Goal: Understand process/instructions: Learn how to perform a task or action

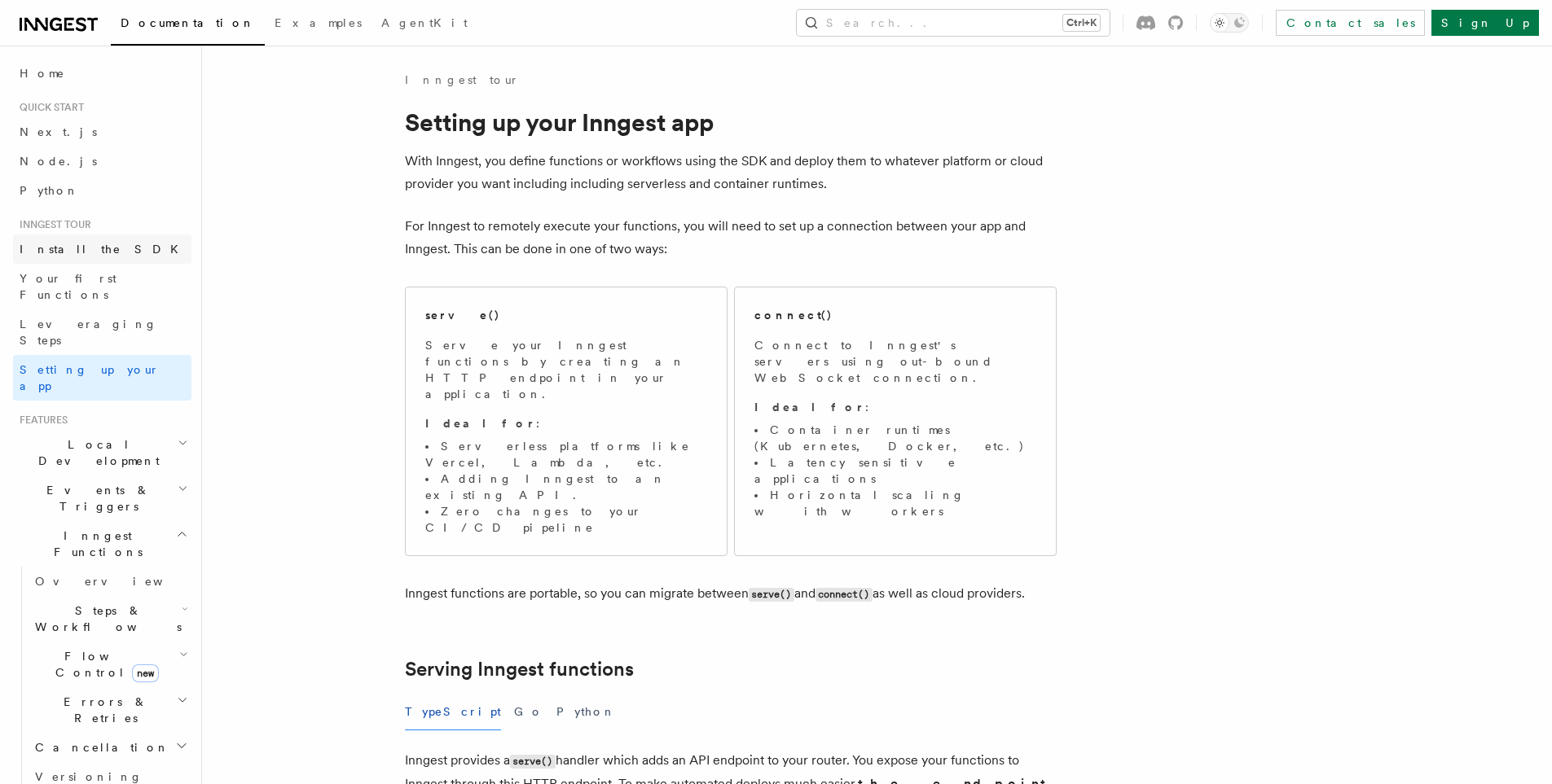
click at [43, 243] on span "Install the SDK" at bounding box center [103, 249] width 169 height 13
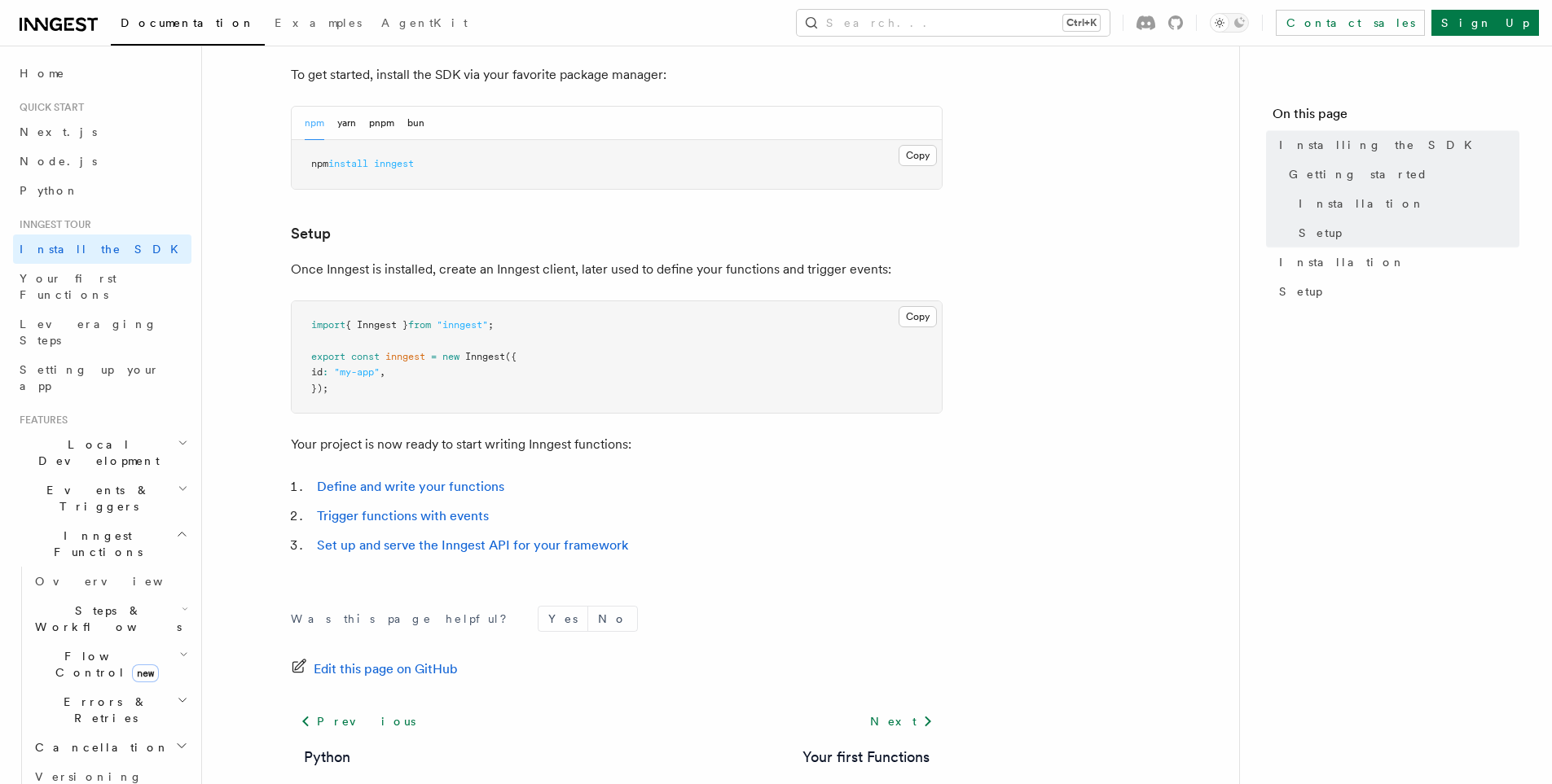
scroll to position [489, 0]
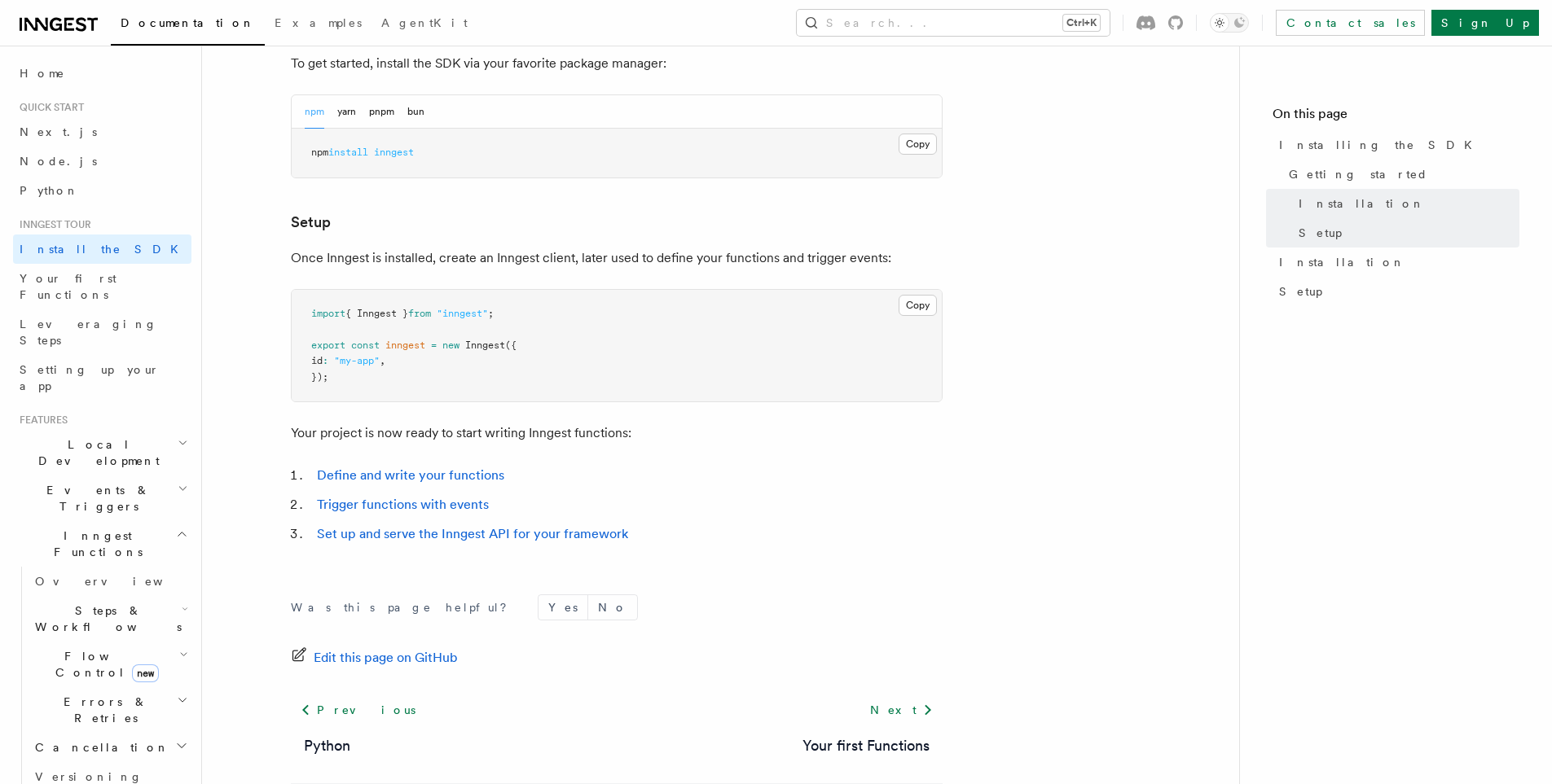
click at [27, 101] on span "Quick start" at bounding box center [48, 107] width 71 height 13
click at [54, 147] on link "Node.js" at bounding box center [101, 161] width 178 height 30
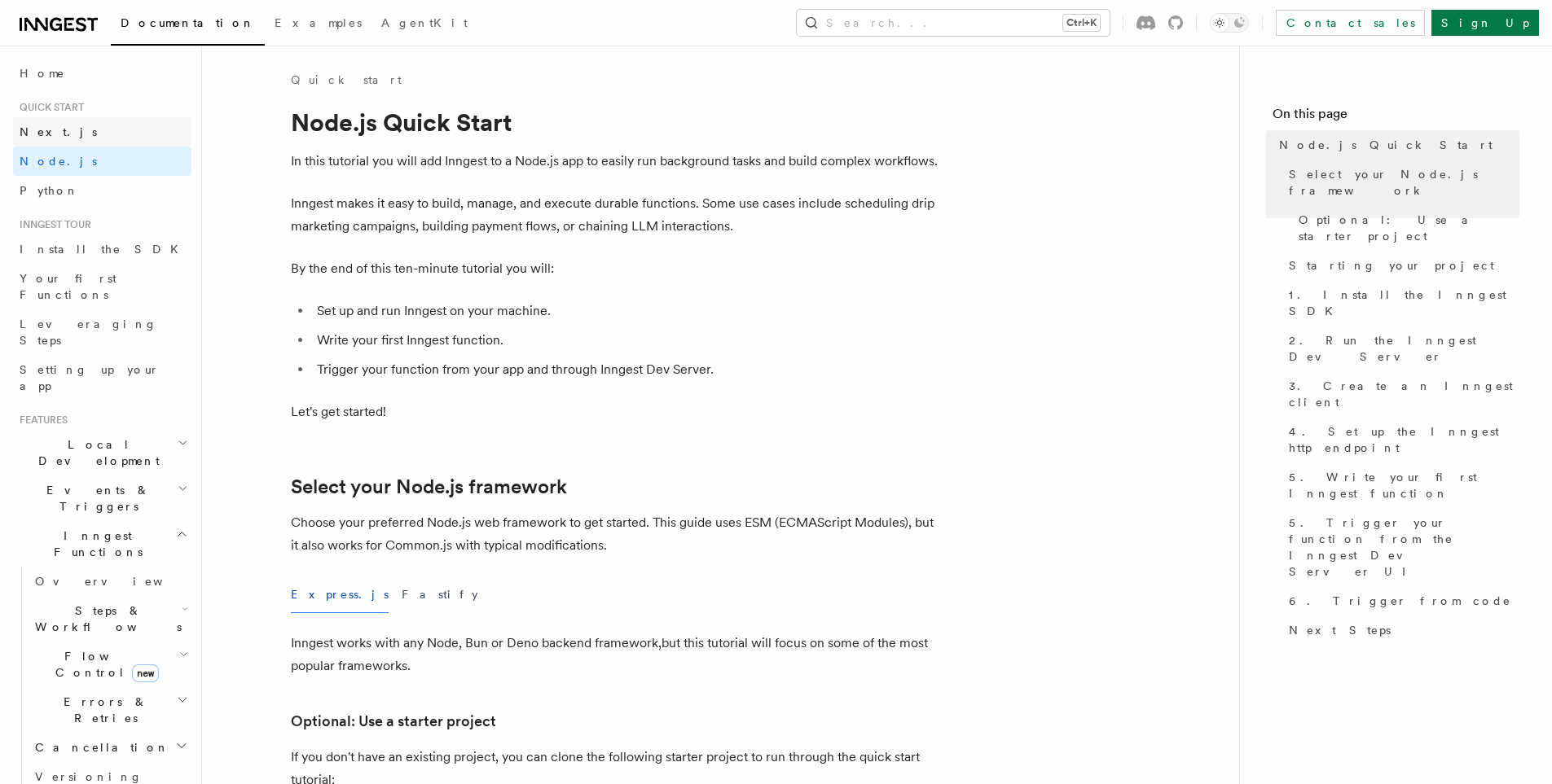
click at [66, 127] on link "Next.js" at bounding box center [101, 132] width 178 height 30
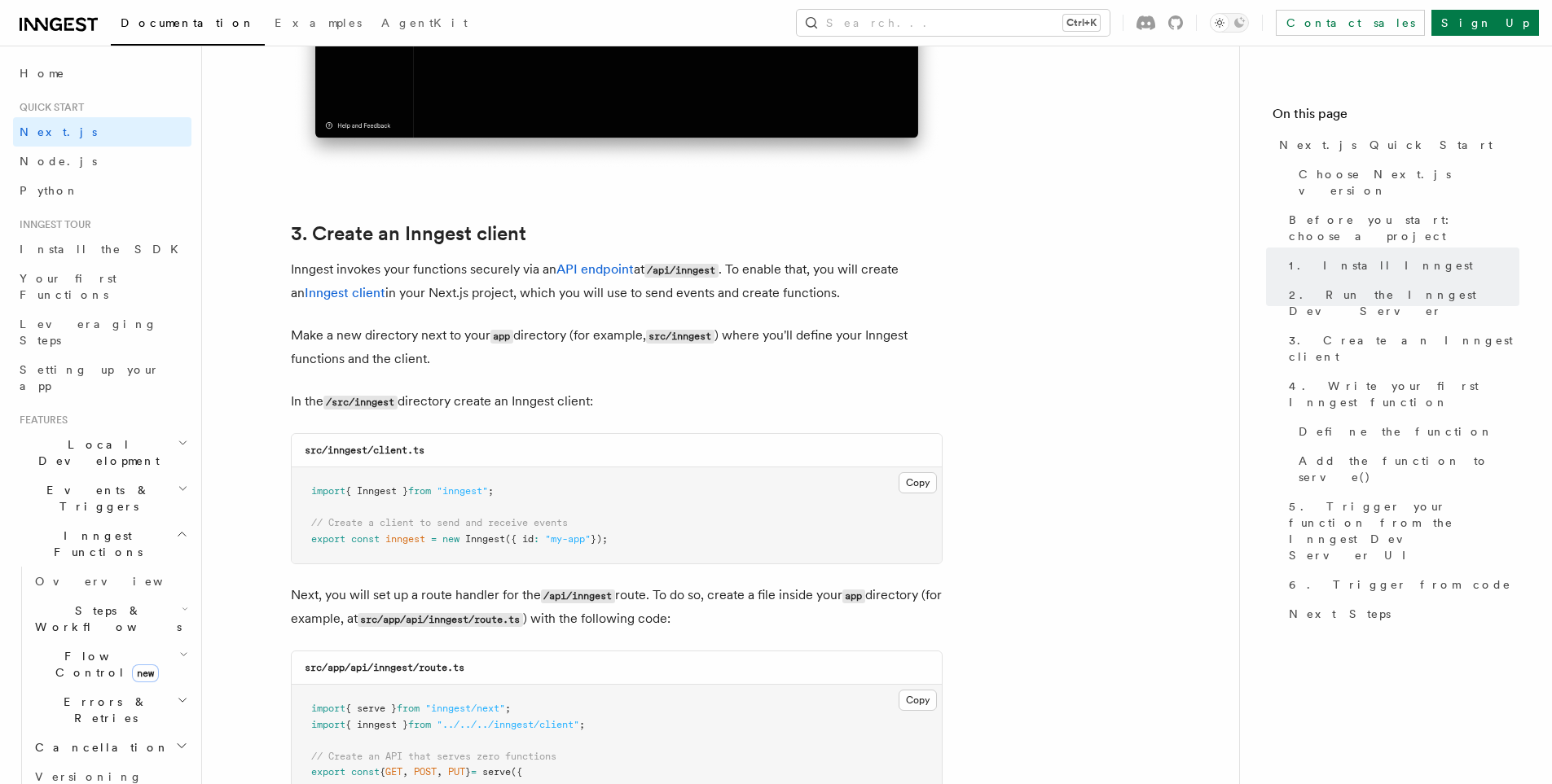
scroll to position [1791, 0]
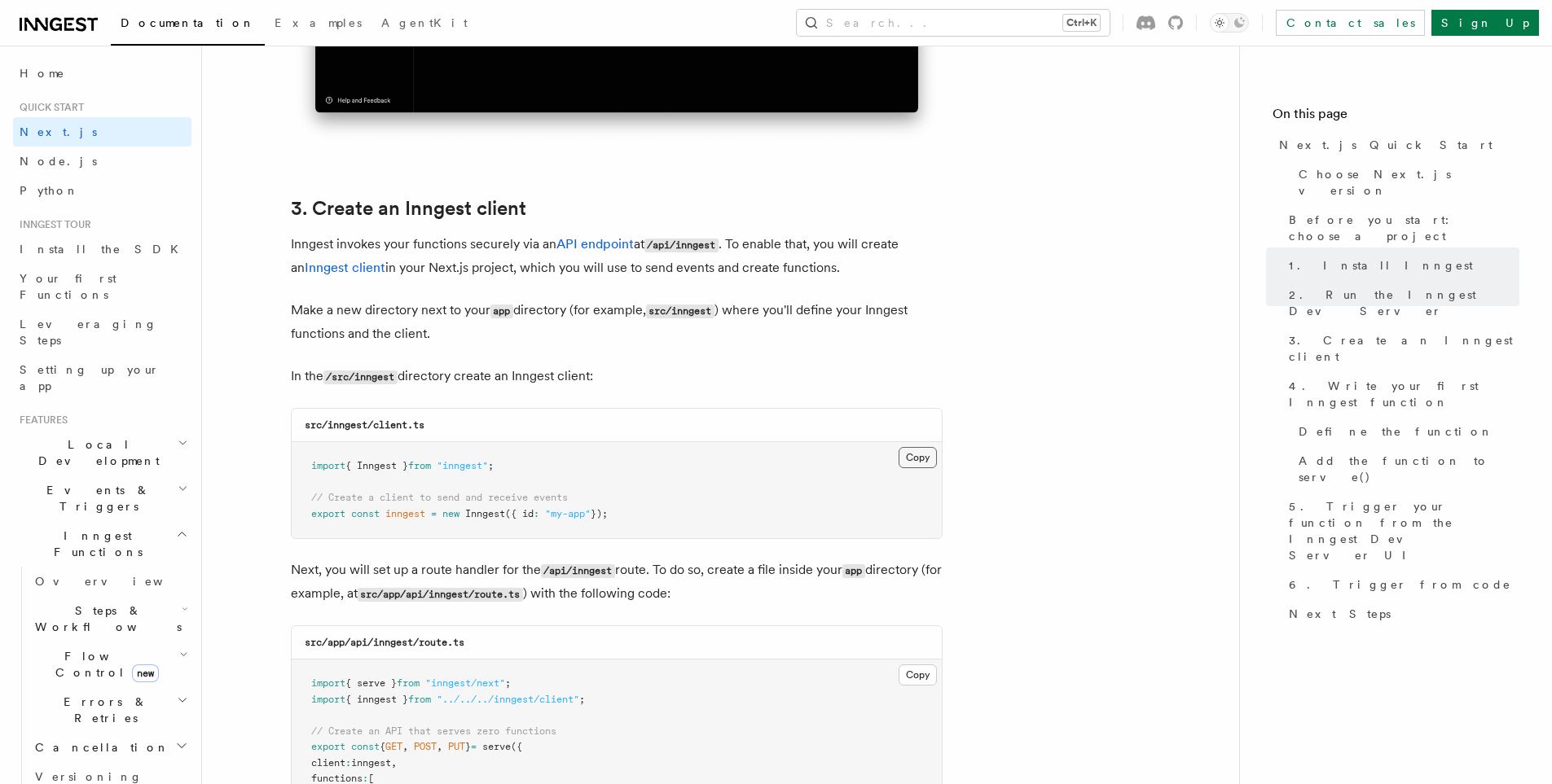
click at [910, 458] on button "Copy Copied" at bounding box center [917, 457] width 38 height 21
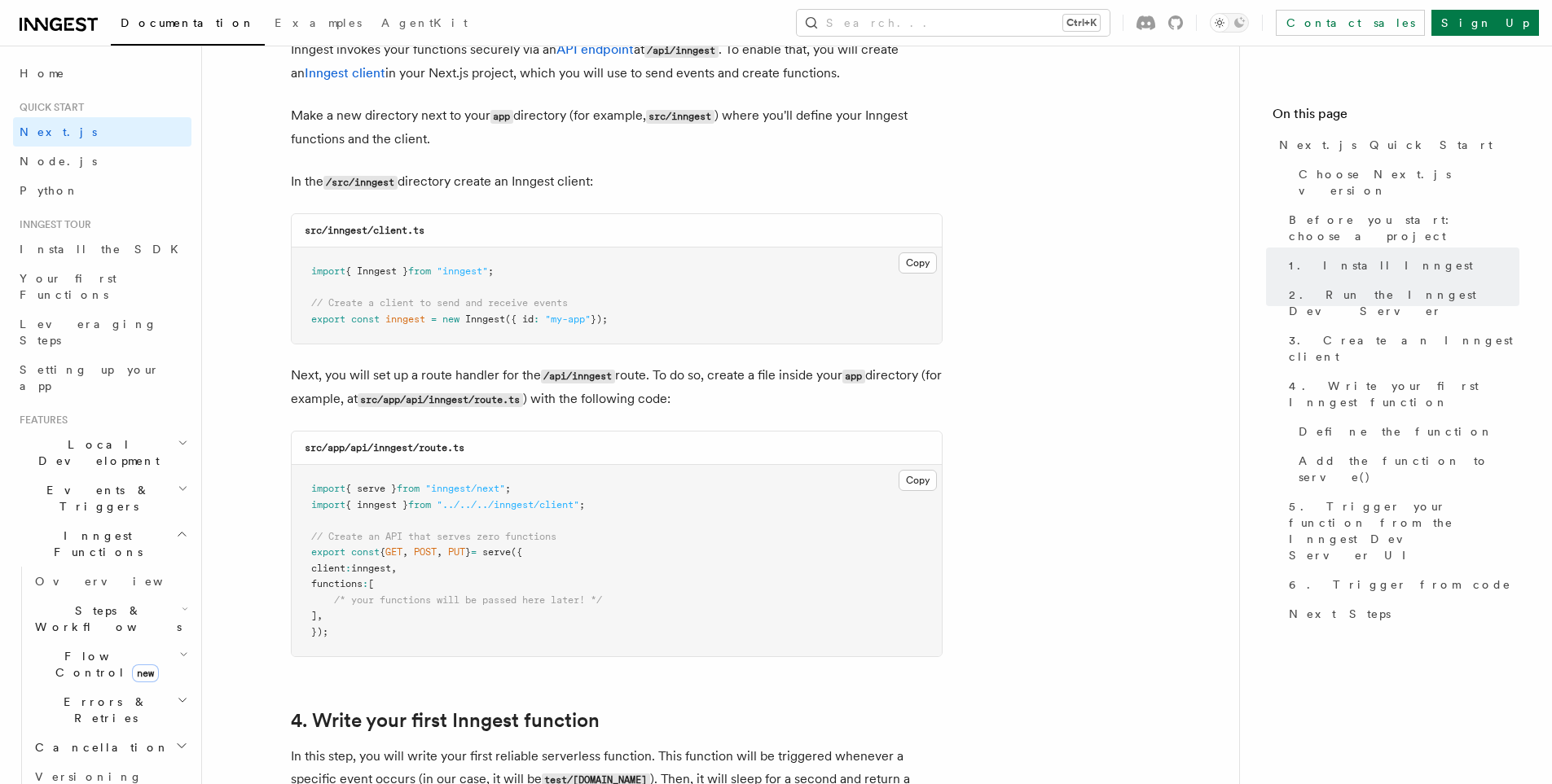
scroll to position [2036, 0]
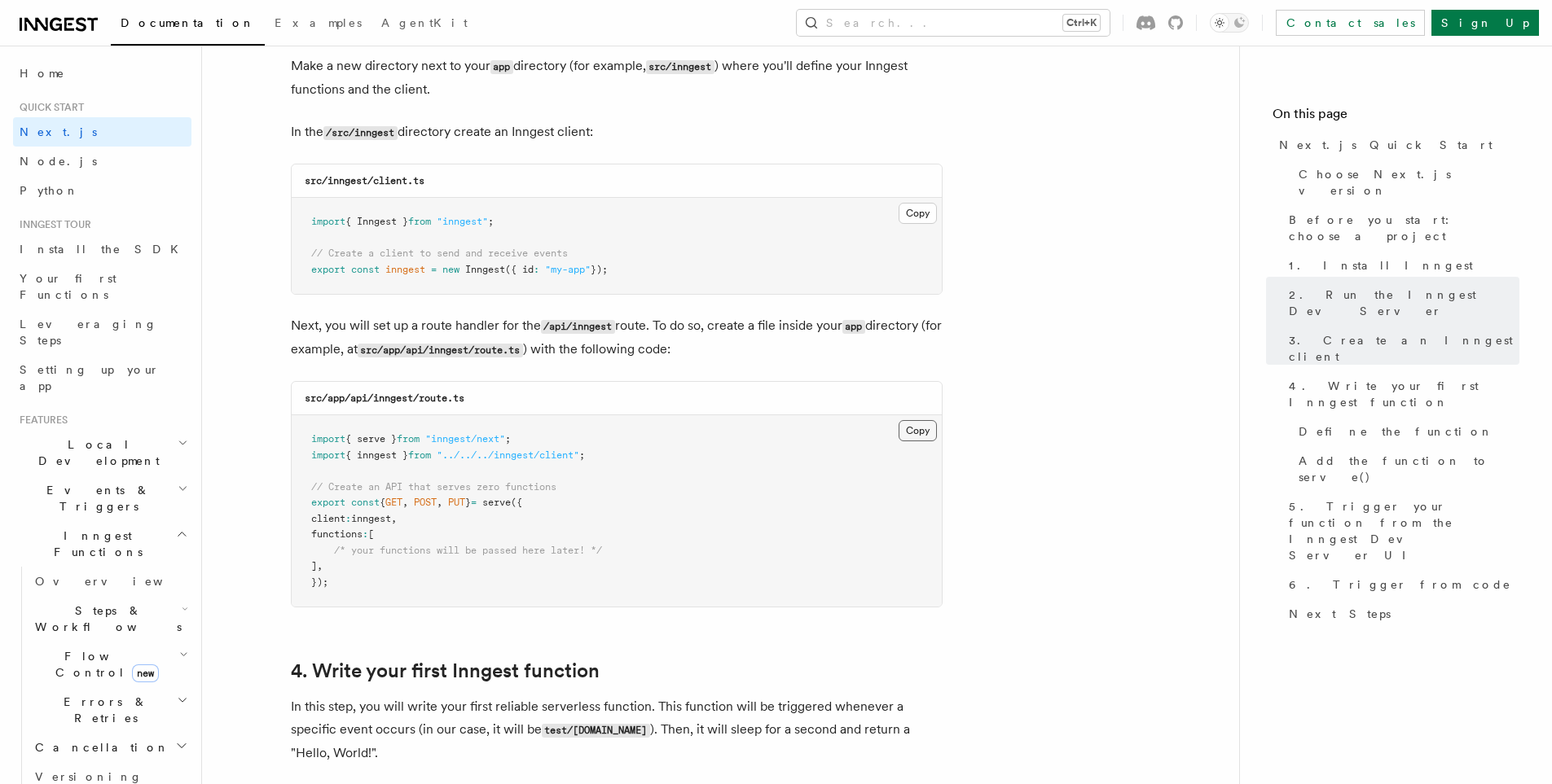
click at [916, 435] on button "Copy Copied" at bounding box center [917, 431] width 38 height 21
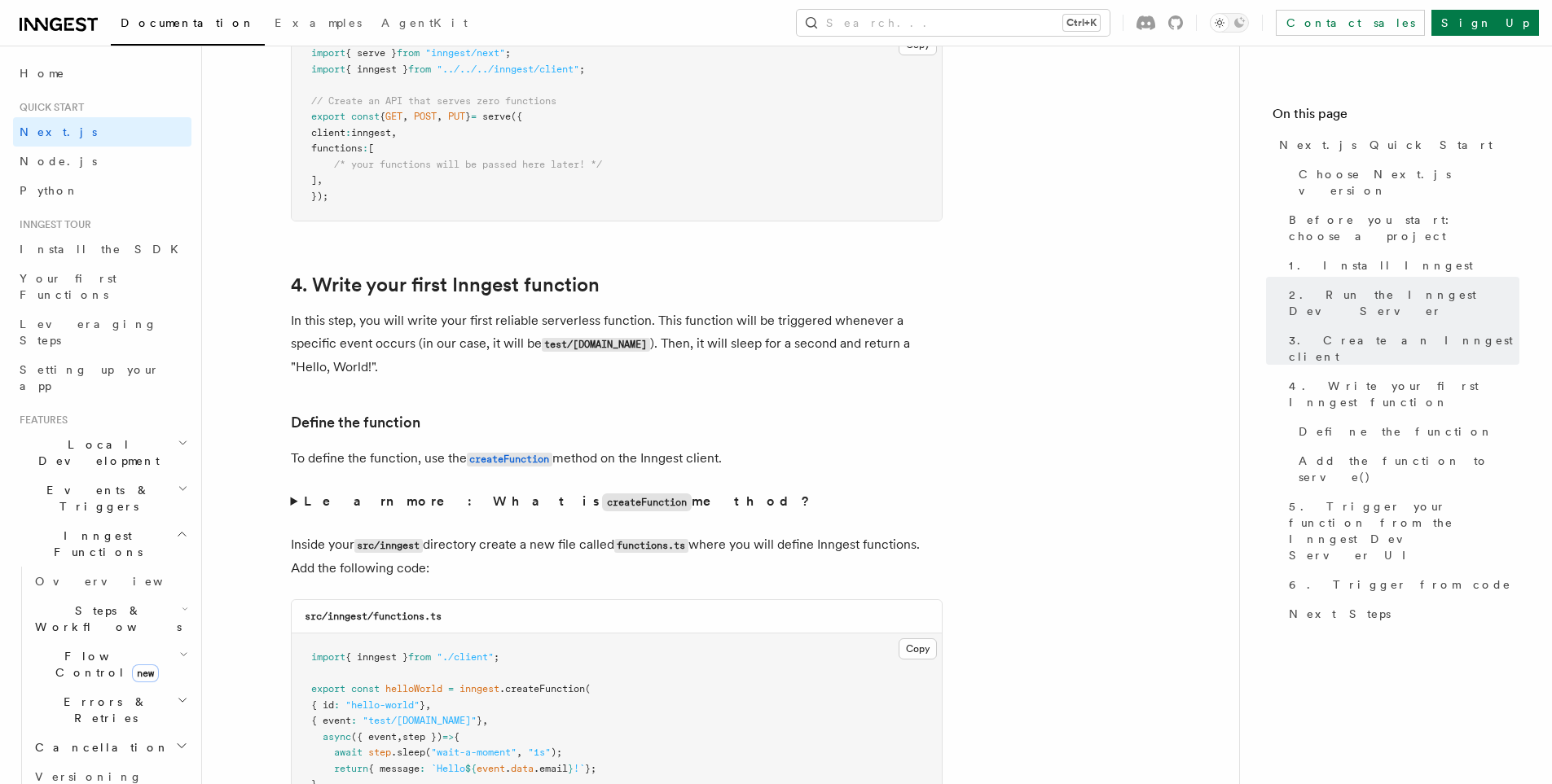
scroll to position [2606, 0]
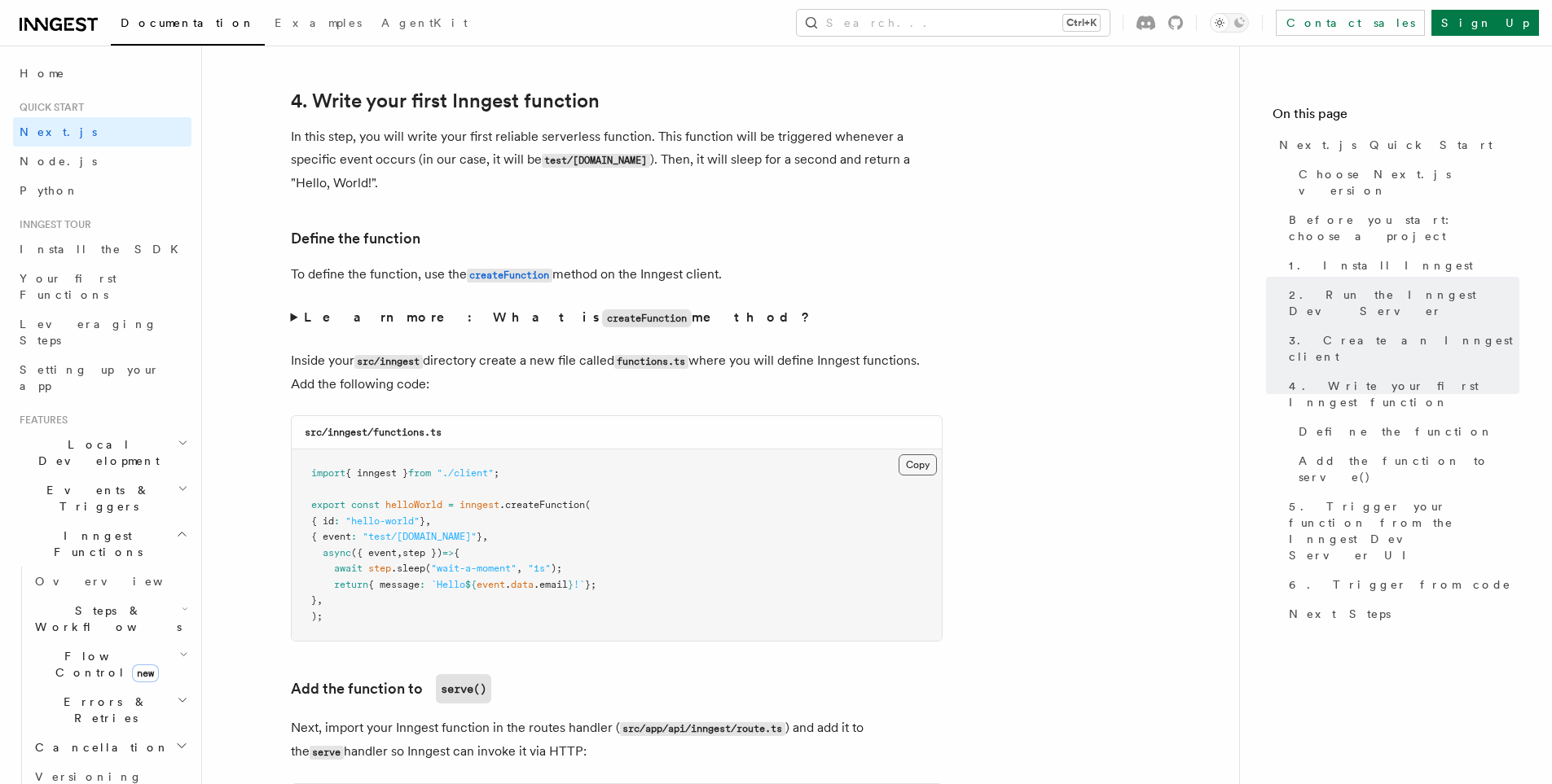
click at [928, 455] on button "Copy Copied" at bounding box center [917, 465] width 38 height 21
